Goal: Task Accomplishment & Management: Use online tool/utility

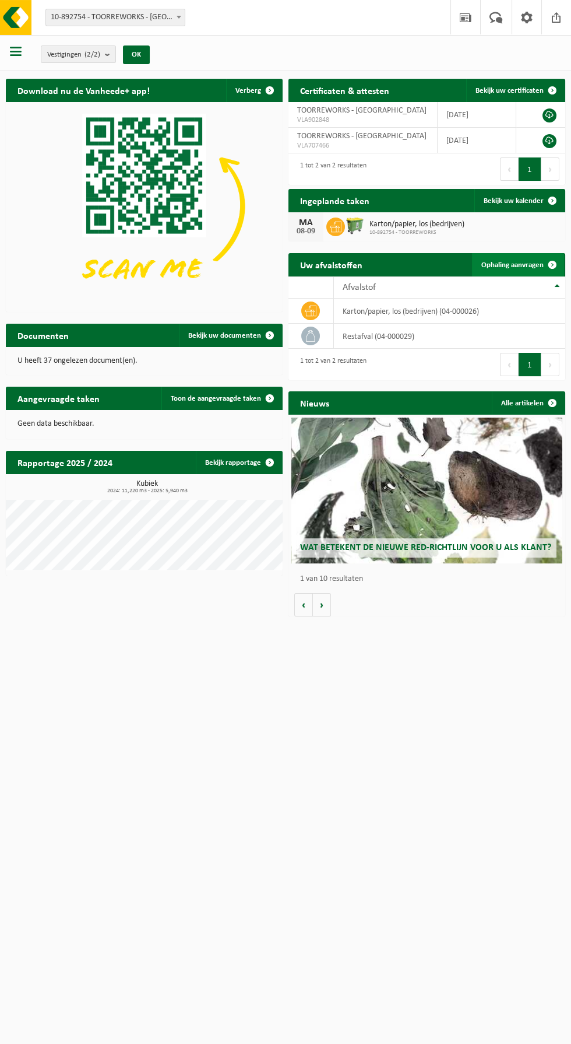
click at [525, 265] on span "Ophaling aanvragen" at bounding box center [513, 265] width 62 height 8
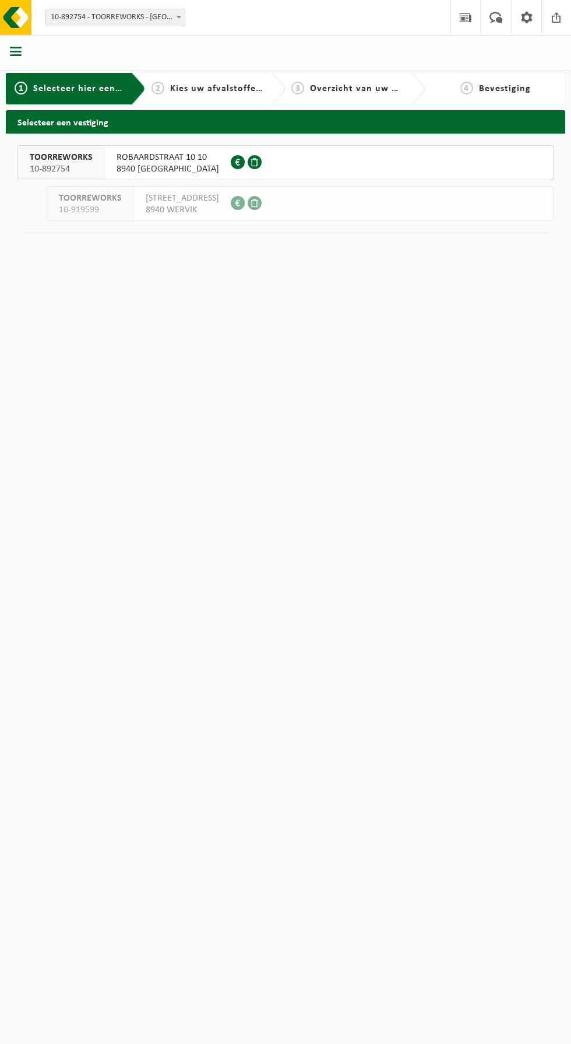
click at [189, 160] on span "ROBAARDSTRAAT 10 10" at bounding box center [168, 158] width 103 height 12
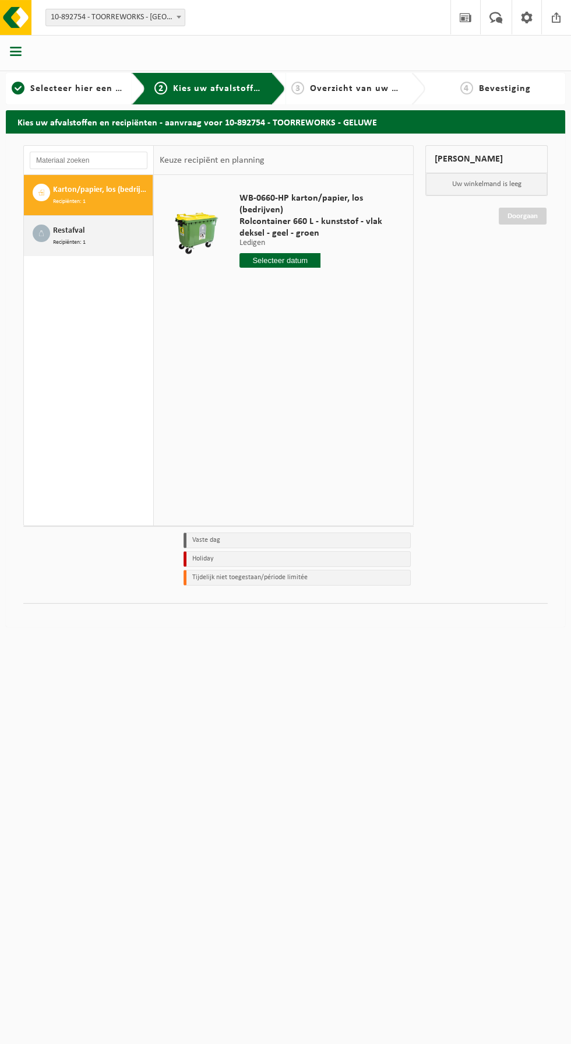
click at [67, 230] on span "Restafval" at bounding box center [68, 230] width 31 height 13
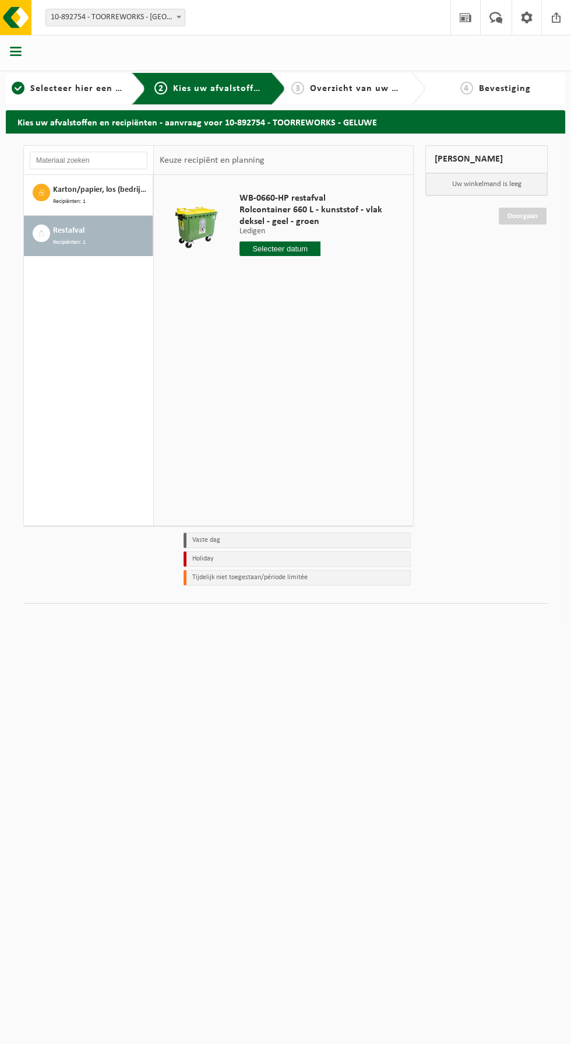
click at [292, 255] on input "text" at bounding box center [280, 248] width 81 height 15
click at [271, 343] on div "16" at bounding box center [271, 352] width 20 height 19
type input "Van 2025-09-16"
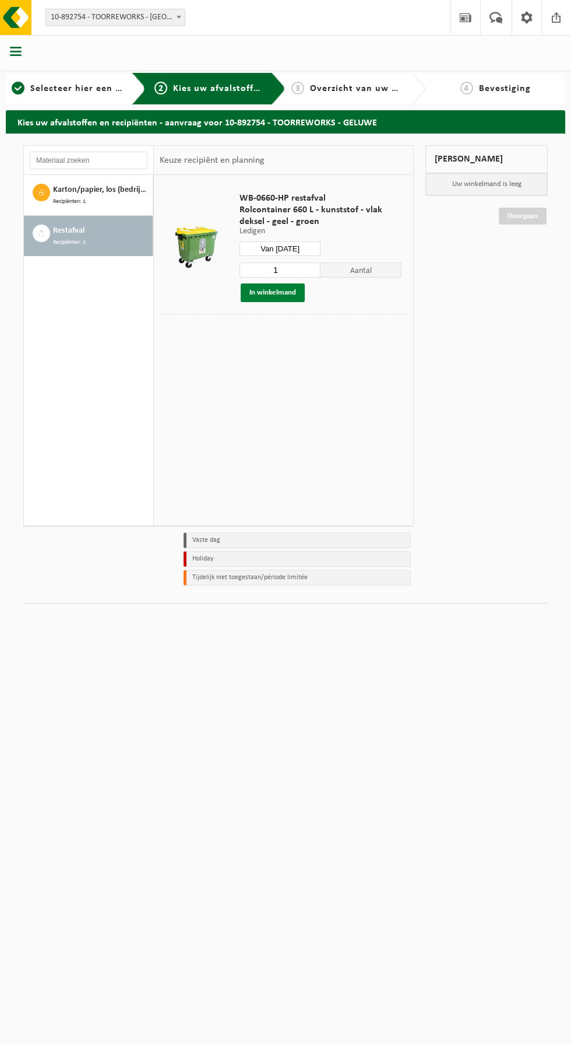
click at [293, 297] on button "In winkelmand" at bounding box center [273, 292] width 64 height 19
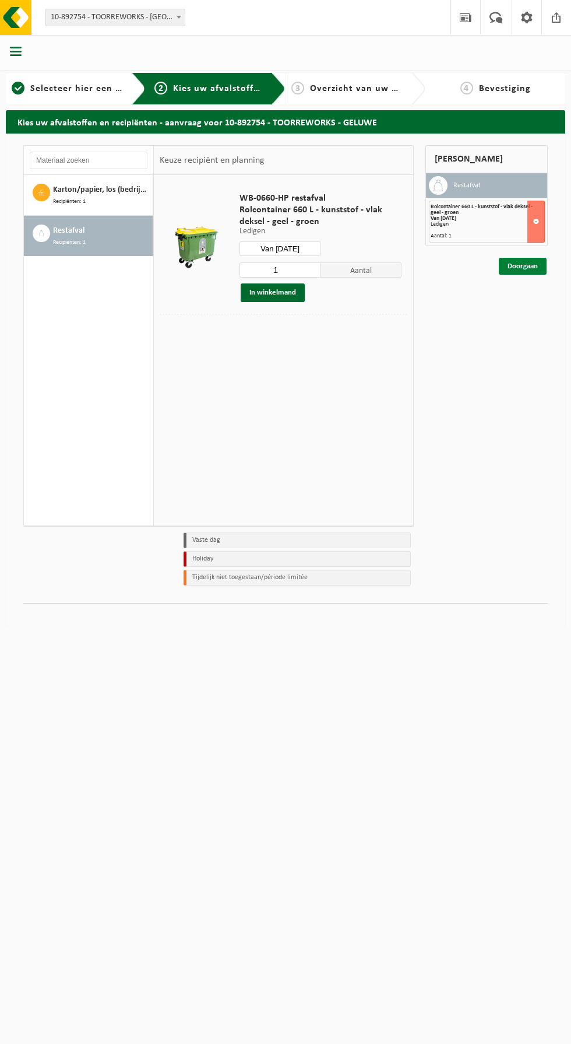
click at [539, 259] on link "Doorgaan" at bounding box center [523, 266] width 48 height 17
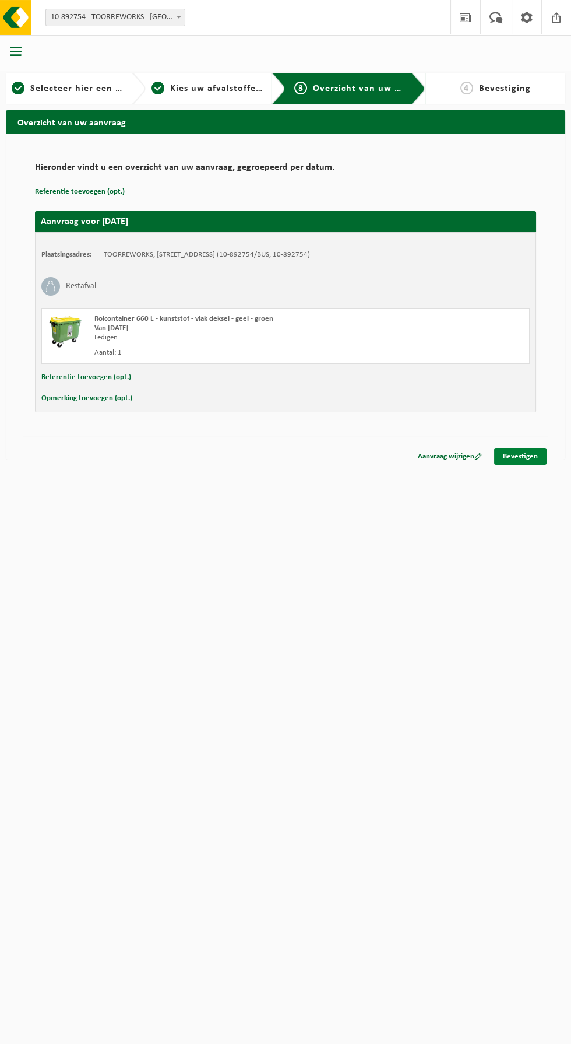
click at [531, 456] on link "Bevestigen" at bounding box center [520, 456] width 52 height 17
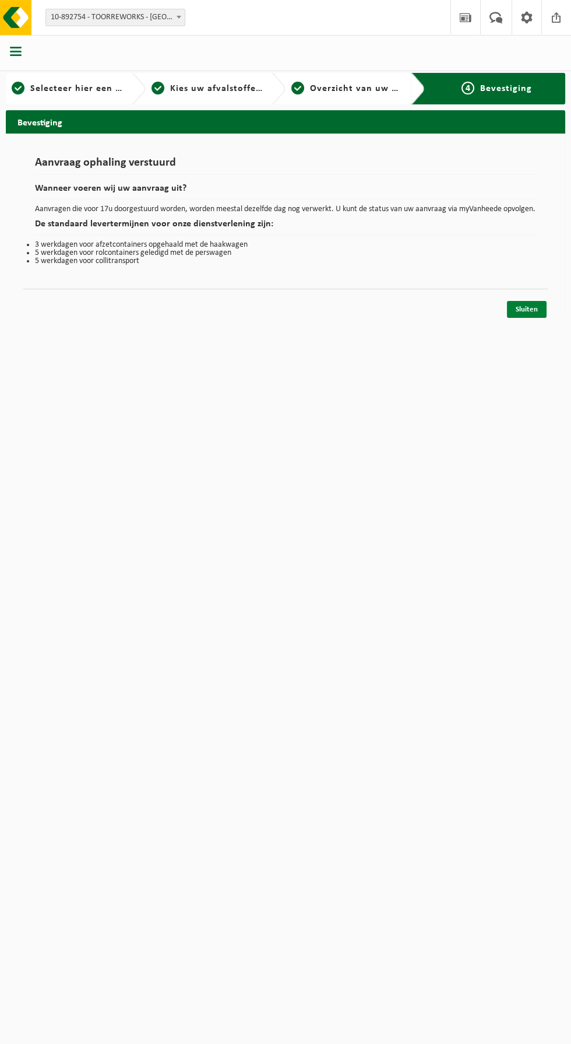
click at [533, 312] on link "Sluiten" at bounding box center [527, 309] width 40 height 17
